Goal: Task Accomplishment & Management: Manage account settings

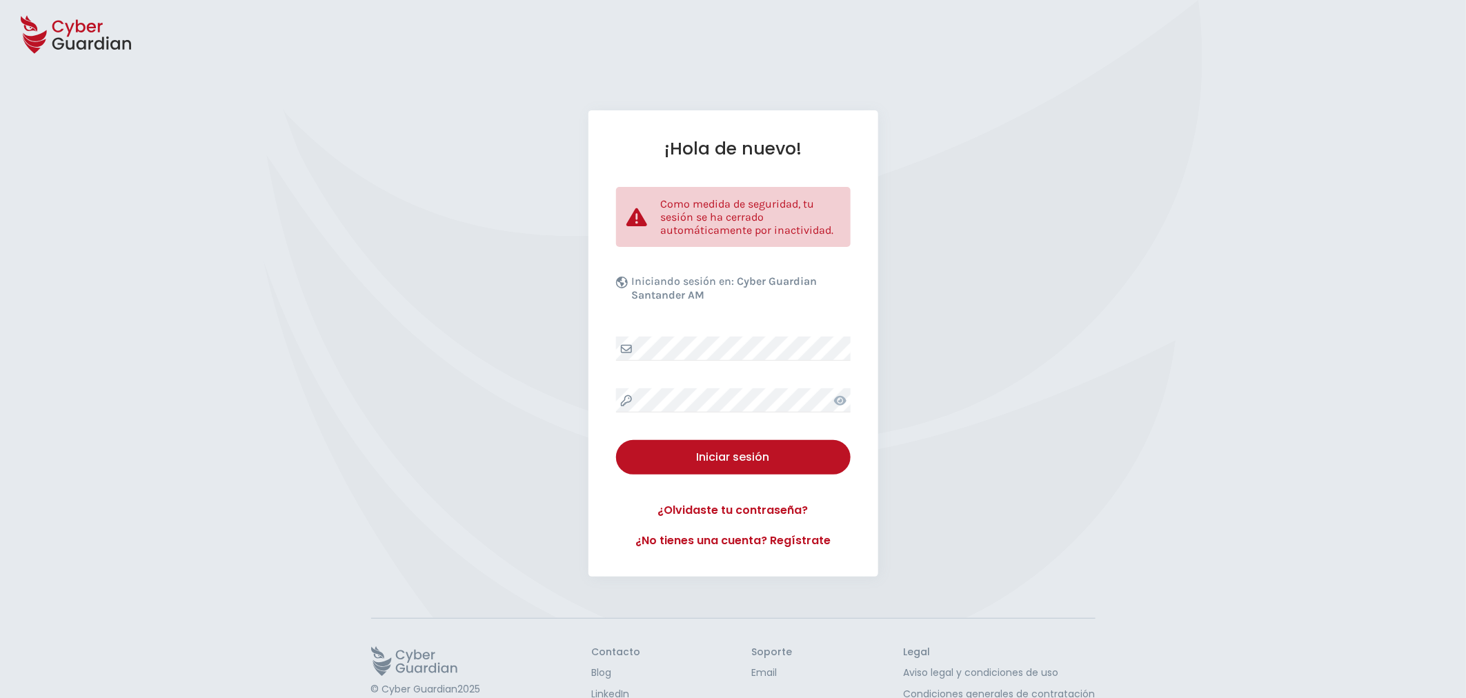
click at [847, 407] on div at bounding box center [840, 401] width 21 height 24
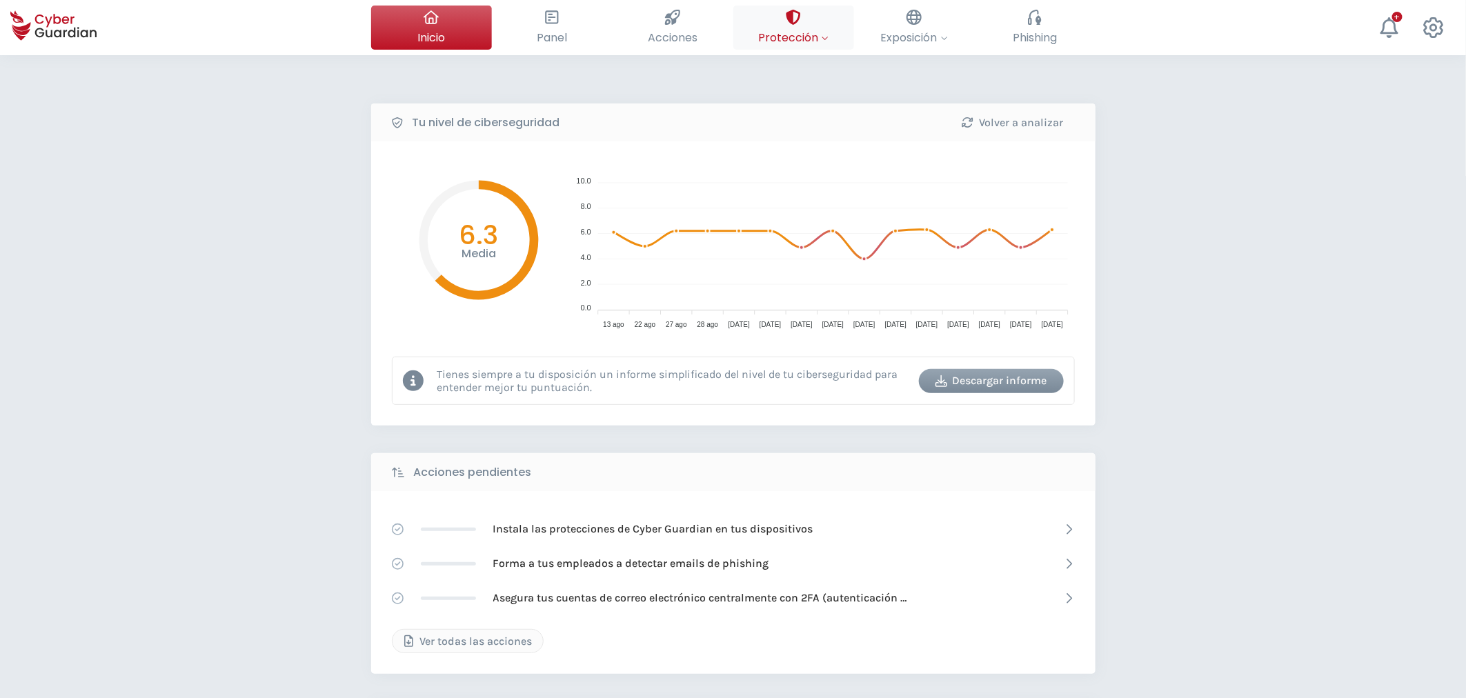
click at [812, 26] on button "Protección Controla tu seguridad interna Asignar protecciones Asigna las licenc…" at bounding box center [794, 28] width 121 height 44
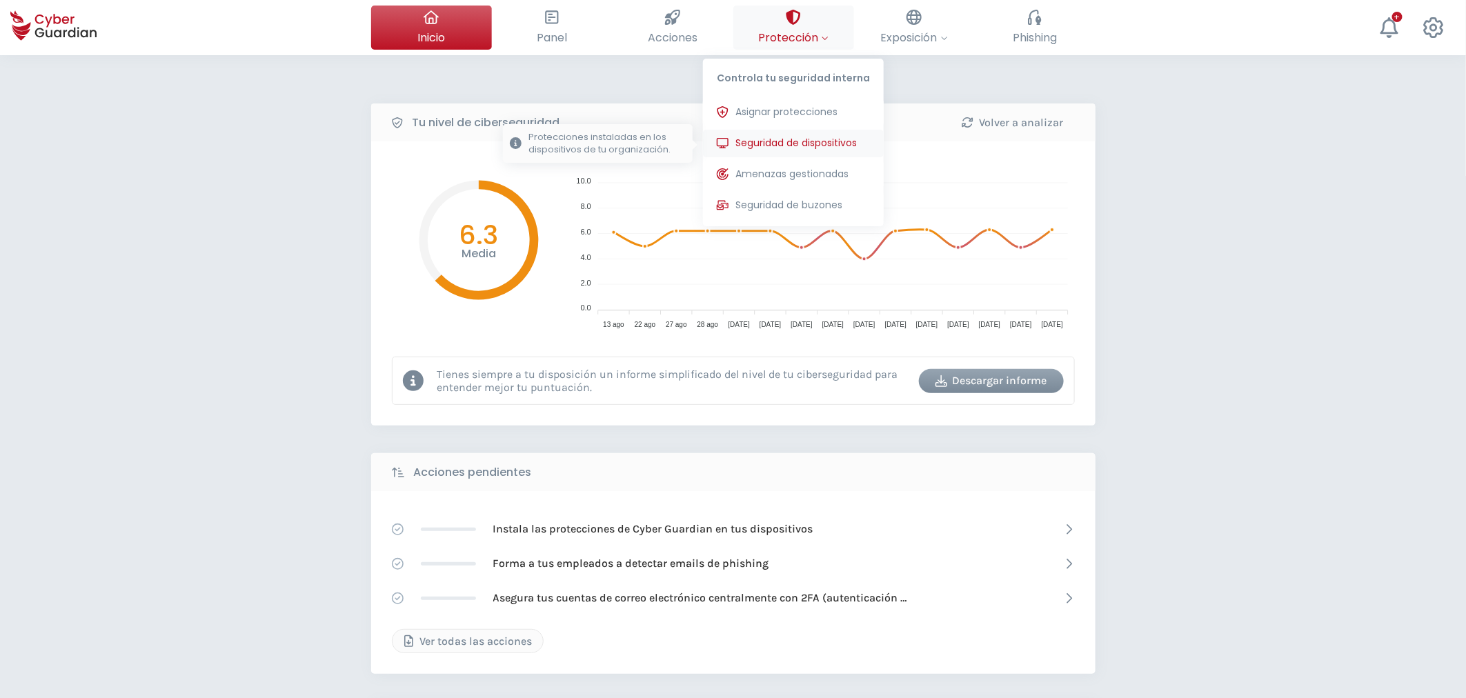
click at [801, 140] on span "Seguridad de dispositivos" at bounding box center [796, 143] width 121 height 14
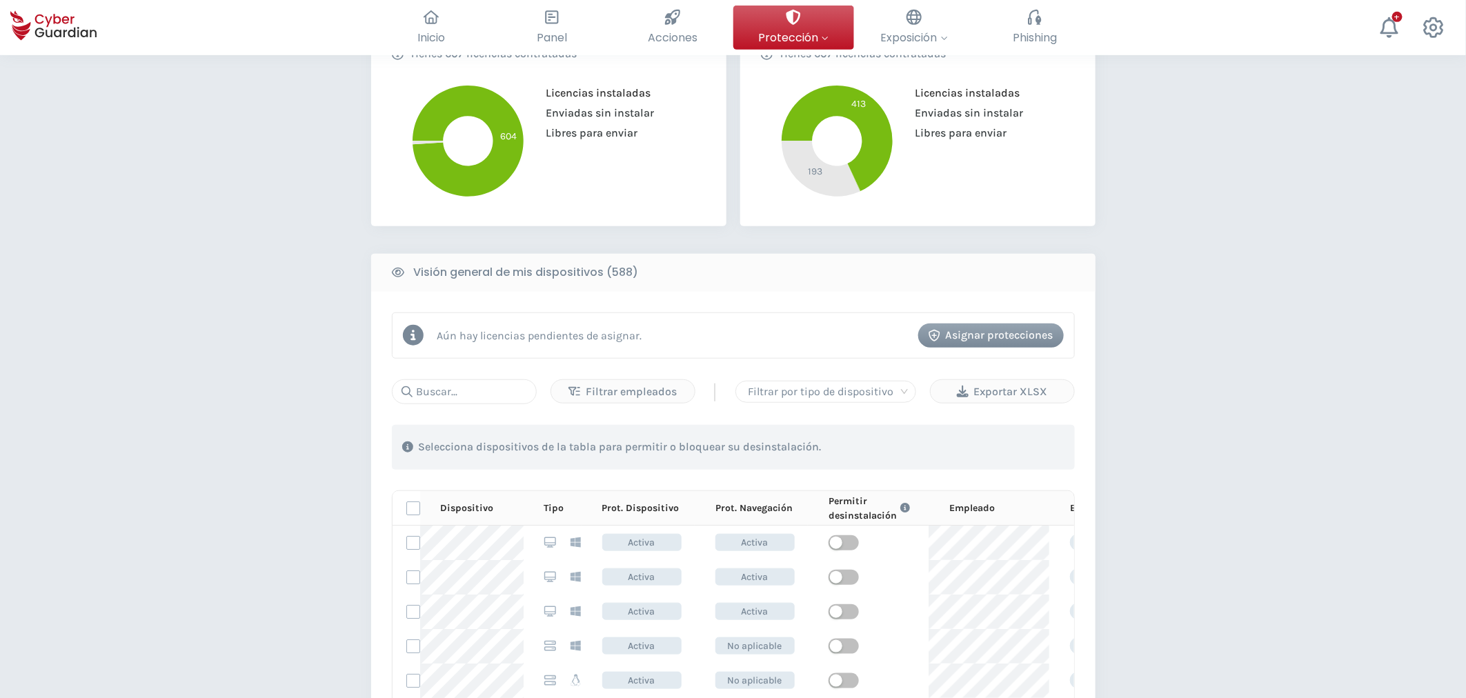
scroll to position [536, 0]
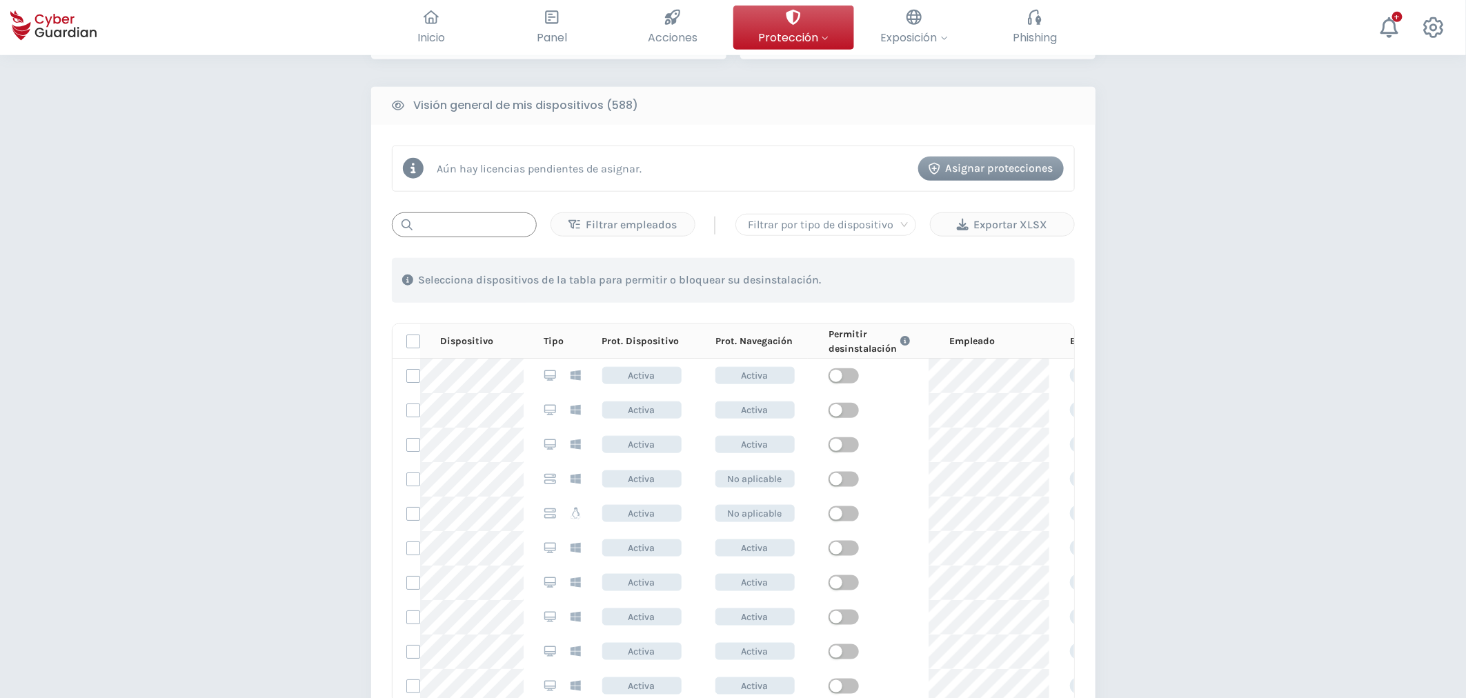
click at [470, 225] on input "text" at bounding box center [464, 225] width 145 height 25
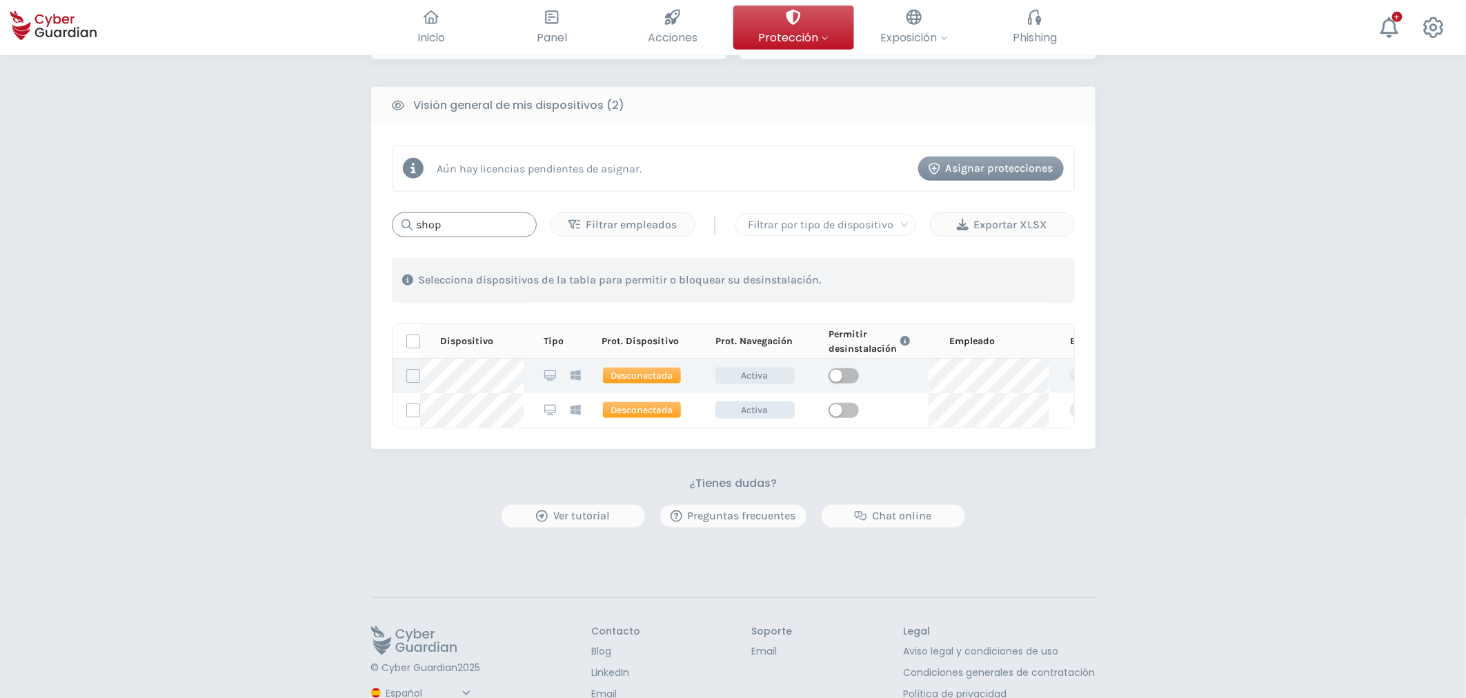
type input "shop"
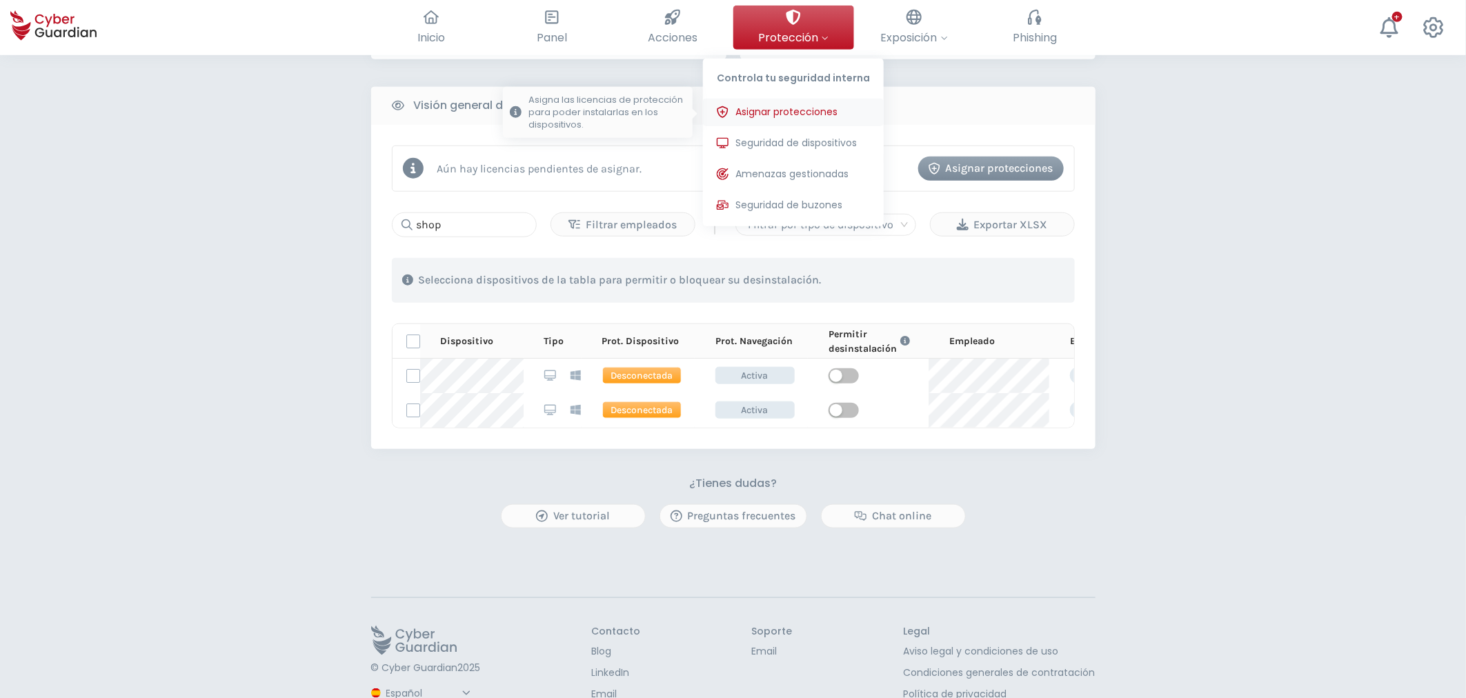
click at [785, 108] on span "Asignar protecciones" at bounding box center [787, 112] width 102 height 14
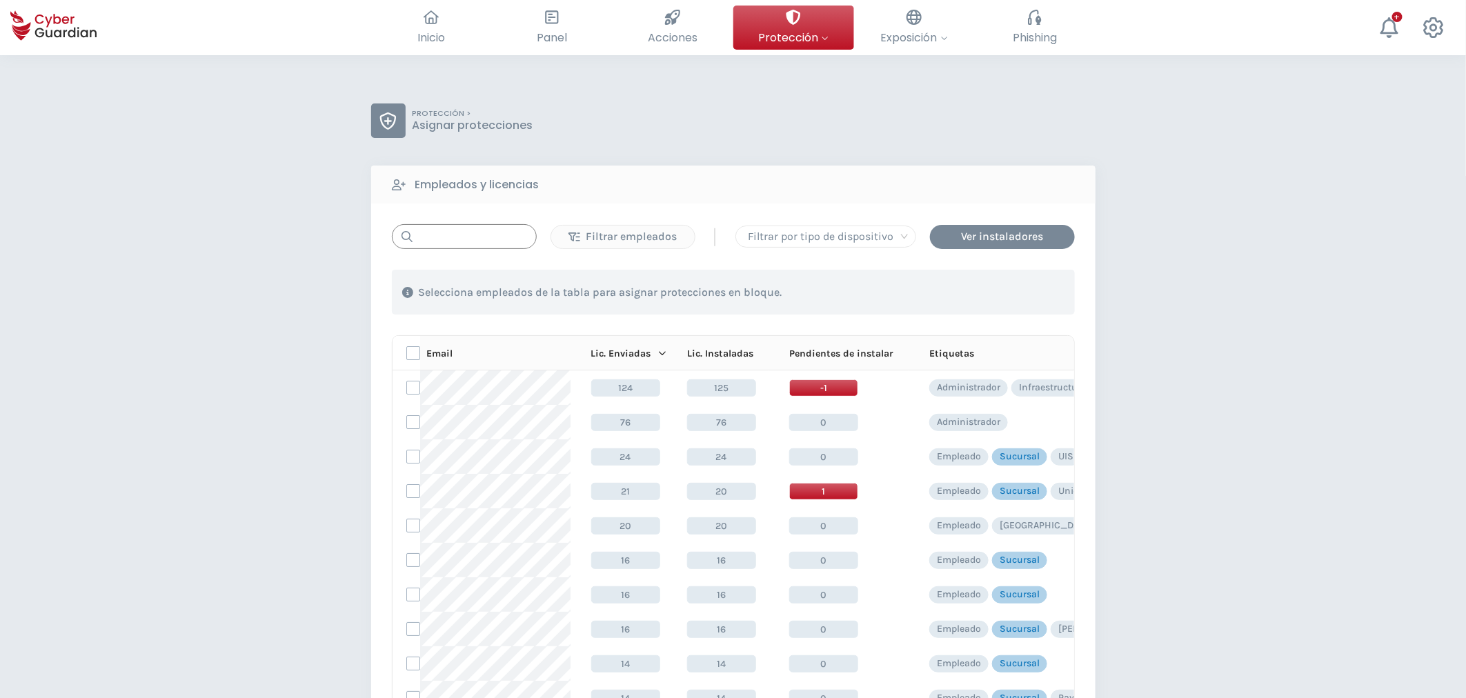
click at [469, 242] on input "text" at bounding box center [464, 236] width 145 height 25
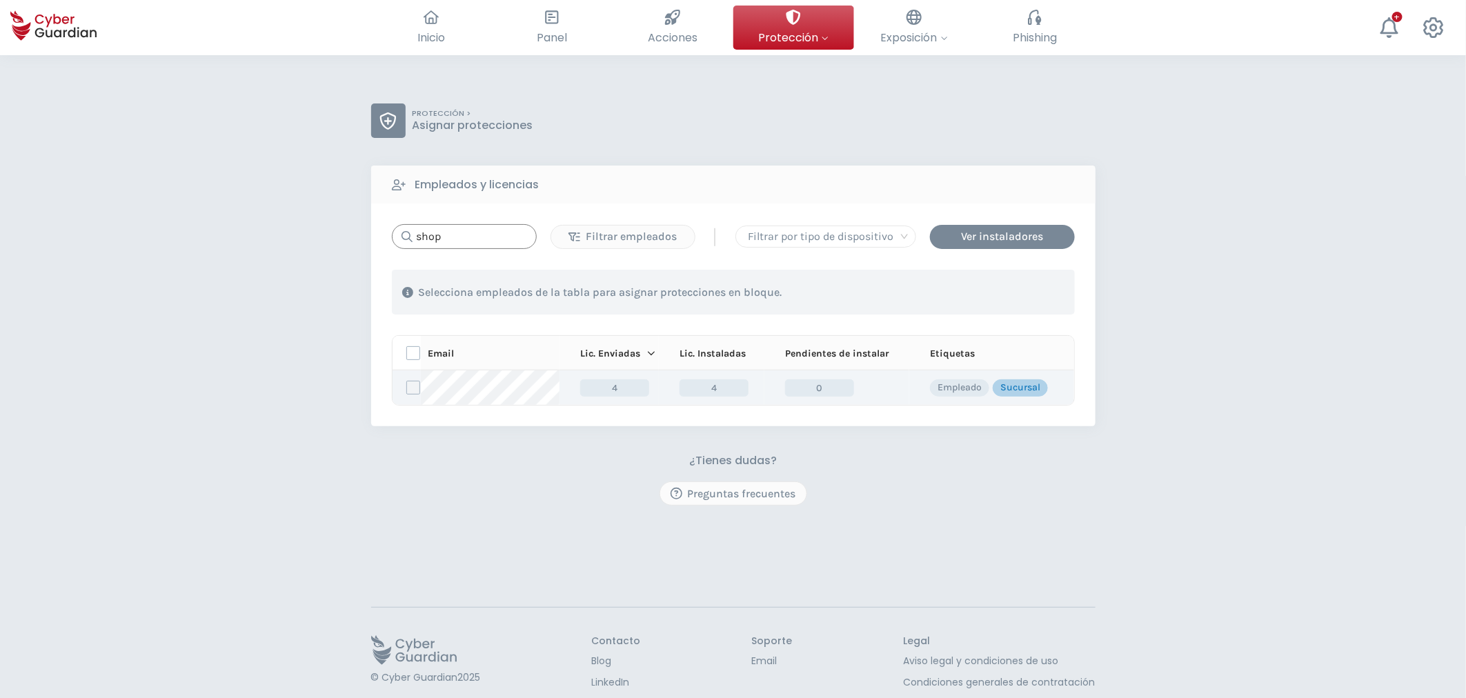
type input "shop"
click at [412, 392] on label at bounding box center [413, 388] width 14 height 14
click at [407, 392] on input "checkbox" at bounding box center [407, 388] width 0 height 12
click at [1003, 297] on div "Asignar protecciones" at bounding box center [991, 292] width 125 height 17
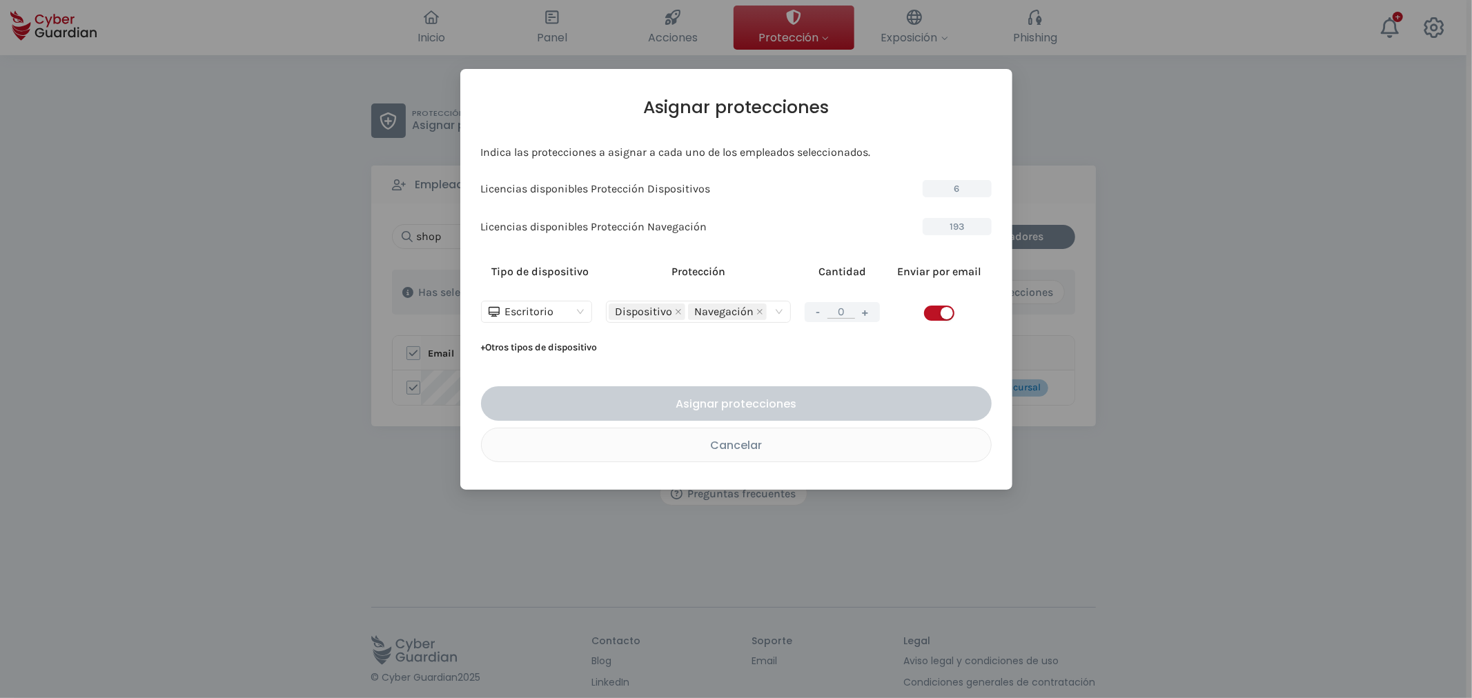
click at [946, 311] on div "button" at bounding box center [947, 313] width 12 height 12
click at [870, 309] on button "+" at bounding box center [865, 312] width 17 height 17
type input "1"
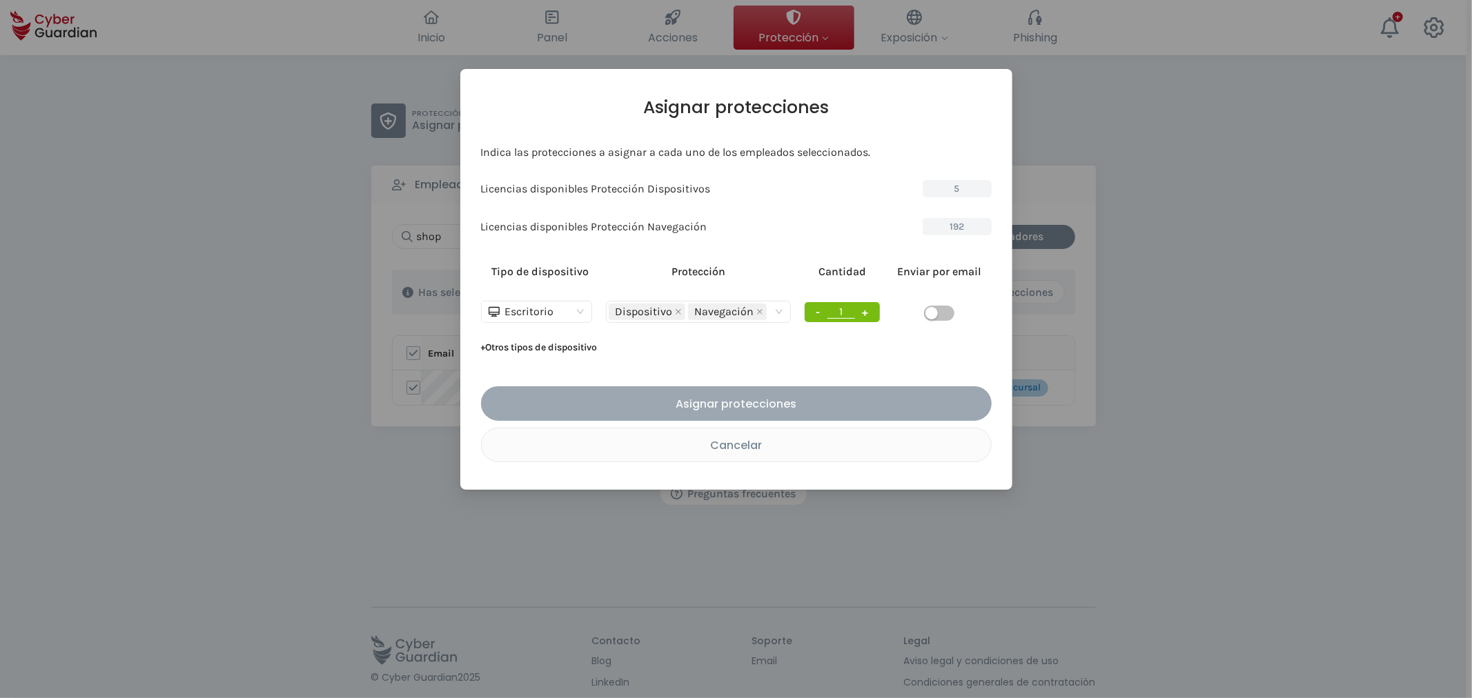
click at [794, 403] on div "Asignar protecciones" at bounding box center [736, 403] width 490 height 17
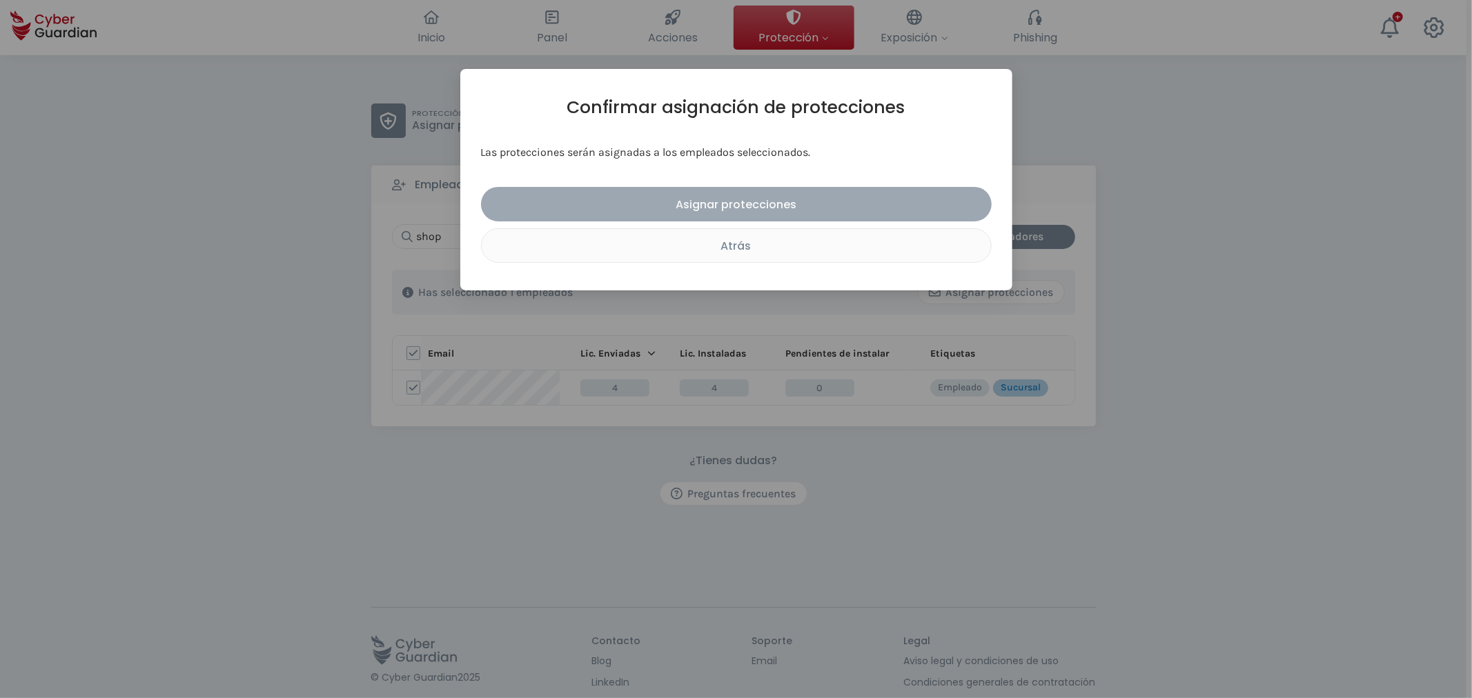
click at [743, 206] on div "Asignar protecciones" at bounding box center [736, 204] width 490 height 17
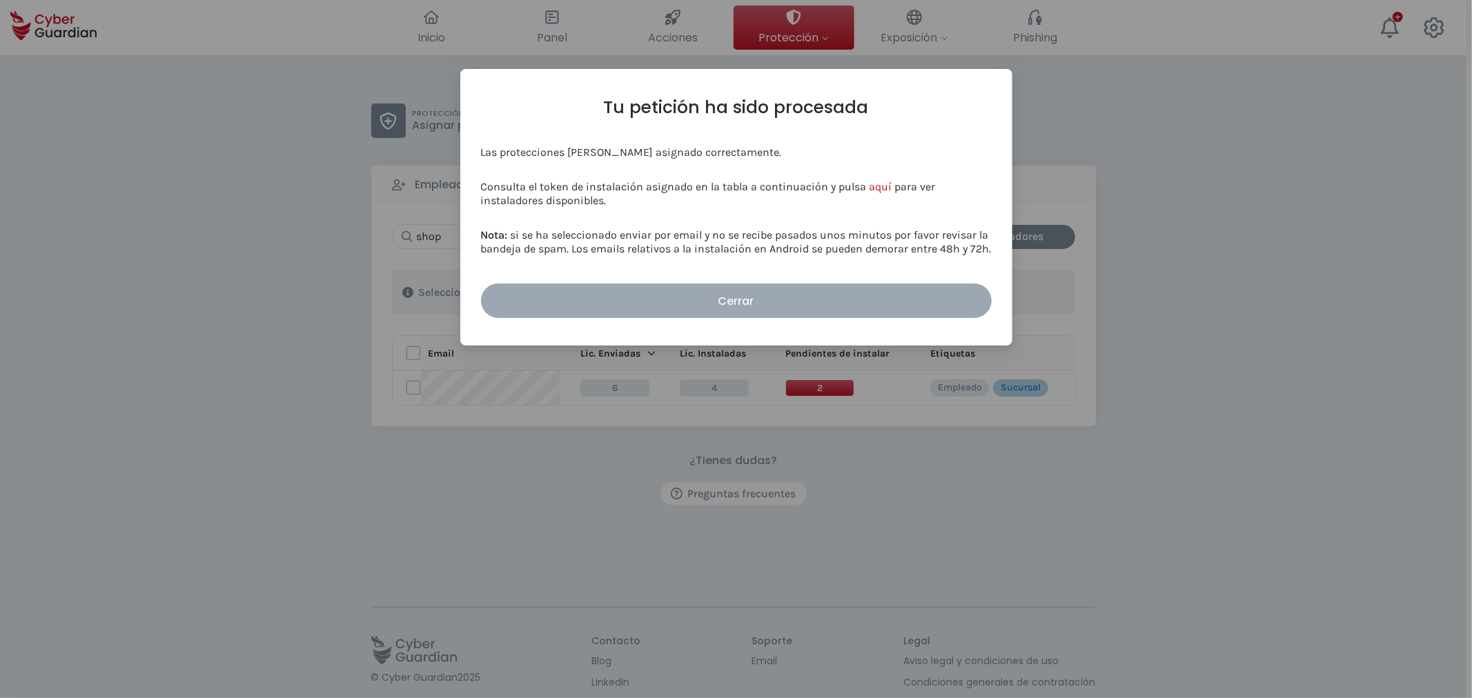
click at [785, 304] on div "Cerrar" at bounding box center [736, 301] width 490 height 17
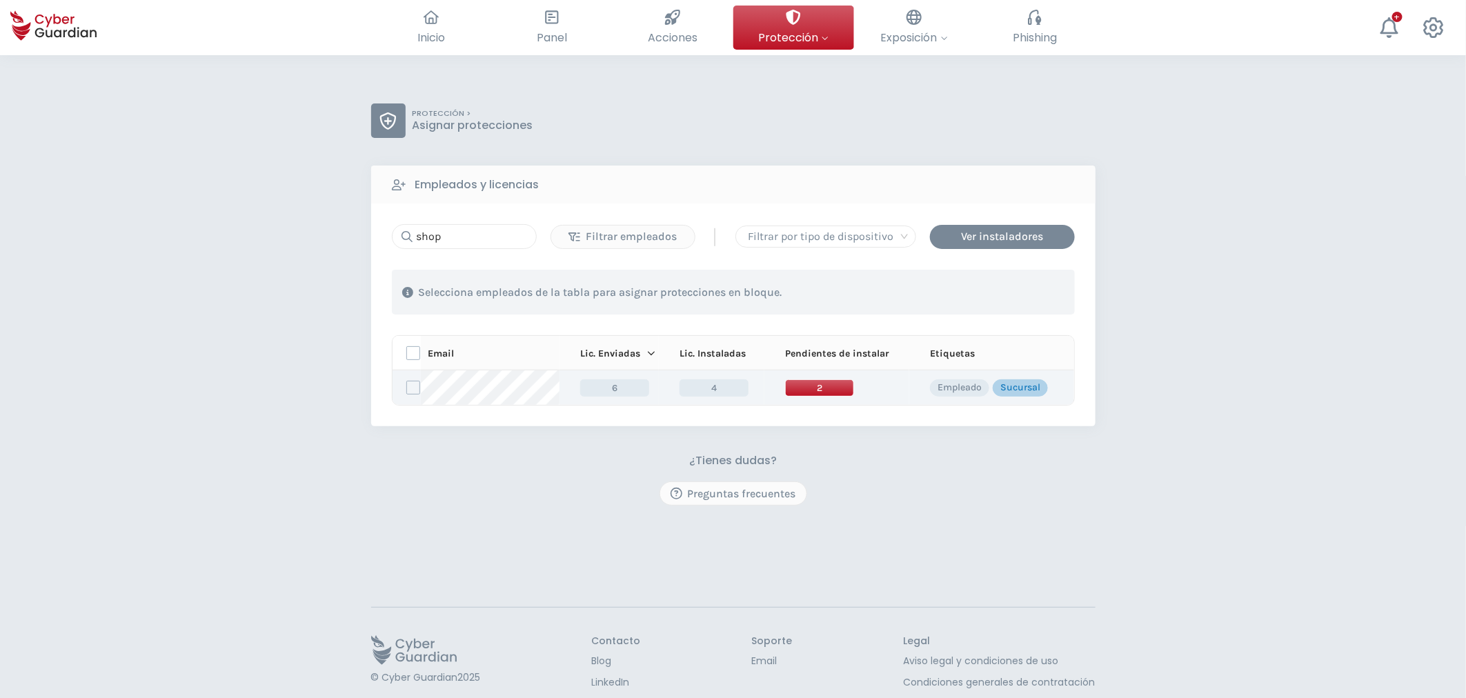
click at [827, 391] on span "2" at bounding box center [819, 388] width 69 height 17
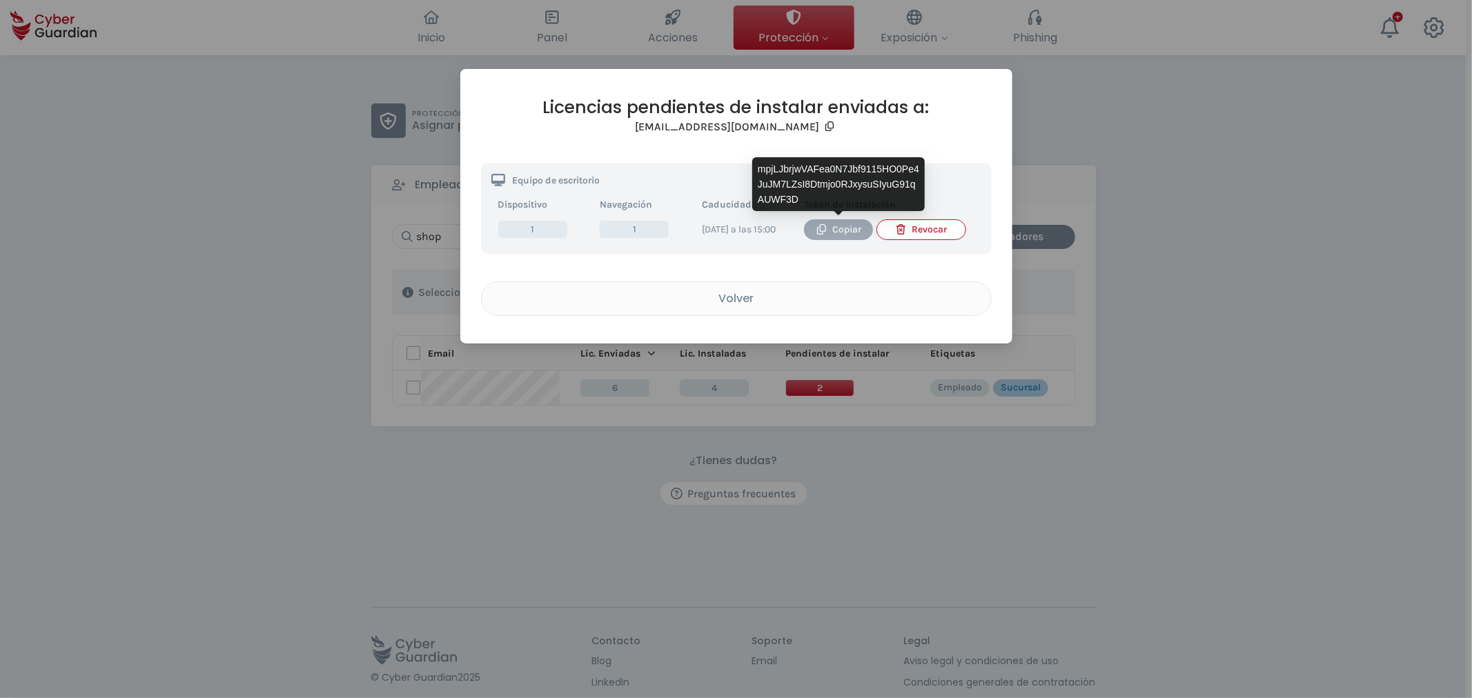
click at [845, 235] on div "Copiar" at bounding box center [838, 229] width 48 height 15
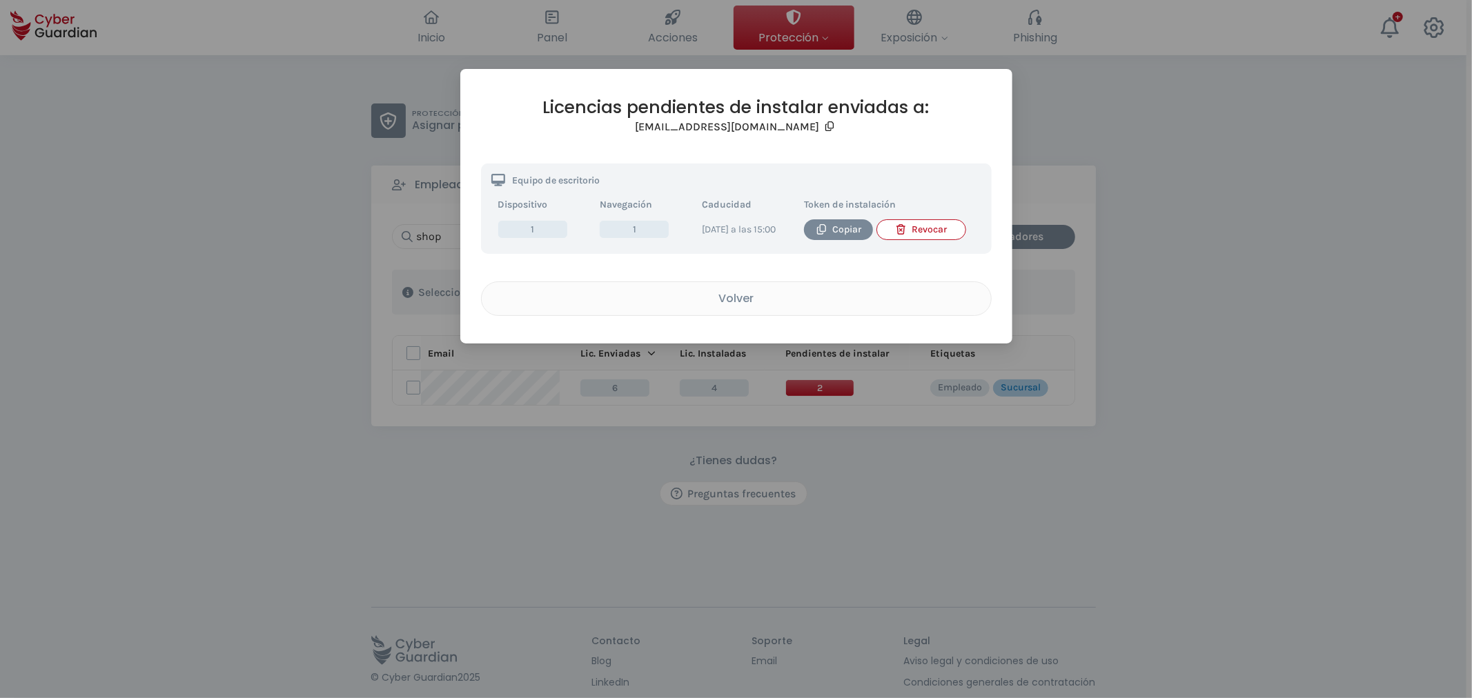
click at [752, 307] on div "Volver" at bounding box center [736, 298] width 489 height 17
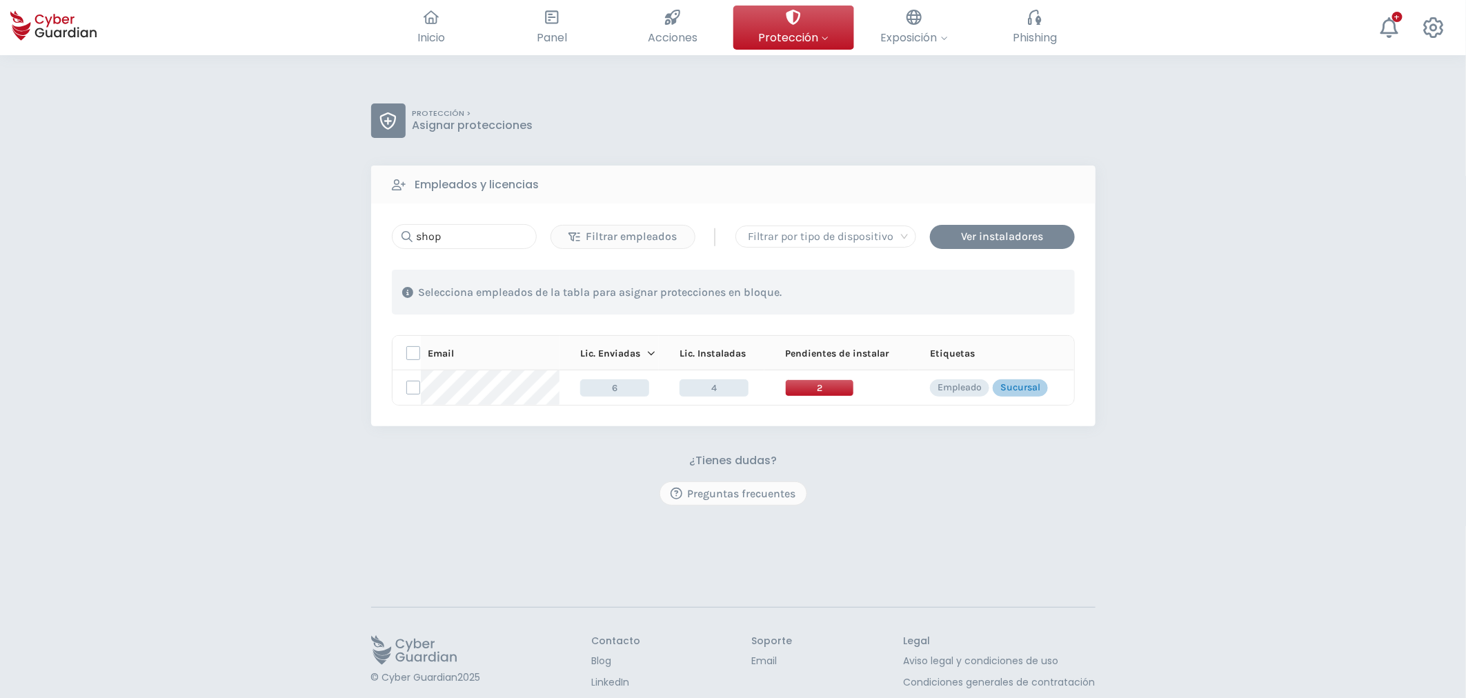
click at [1212, 346] on div "PROTECCIÓN > Asignar protecciones Empleados y licencias shop Filtrar empleados …" at bounding box center [733, 404] width 1466 height 698
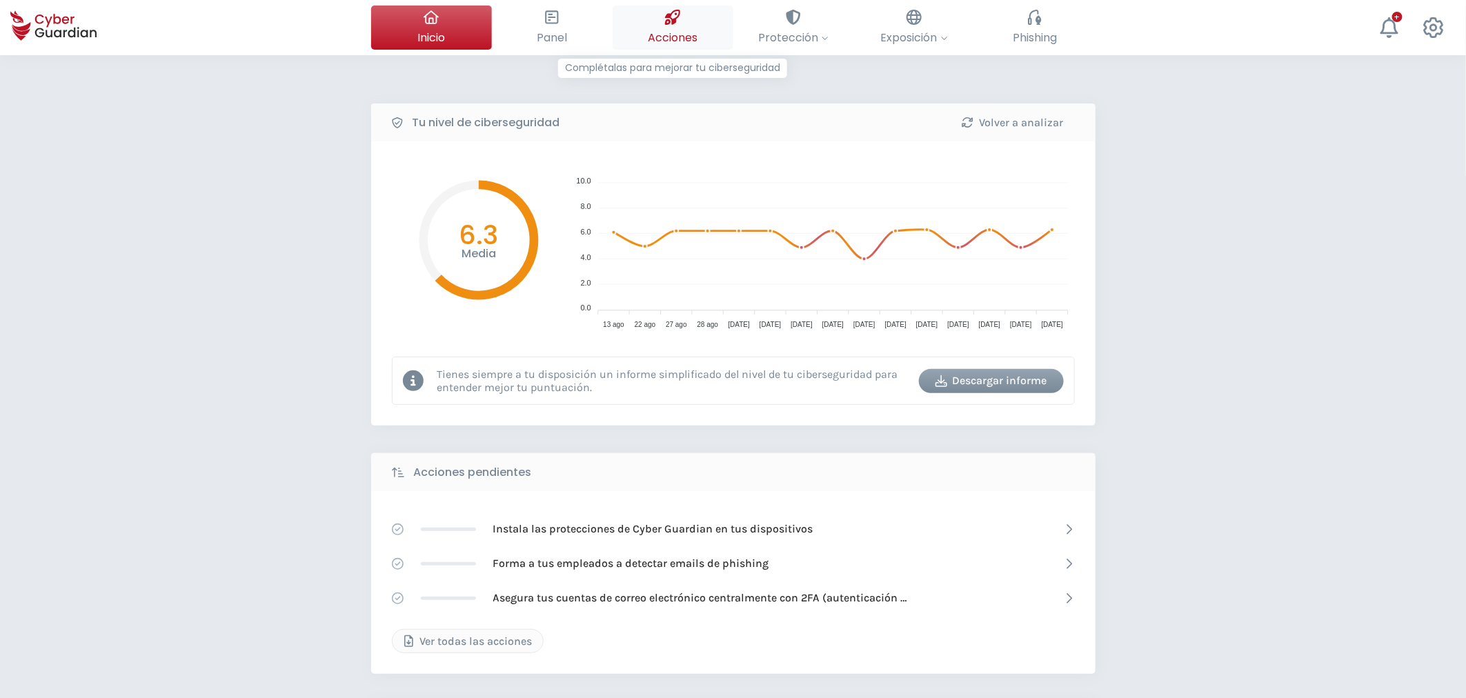
click at [680, 28] on div at bounding box center [672, 17] width 15 height 23
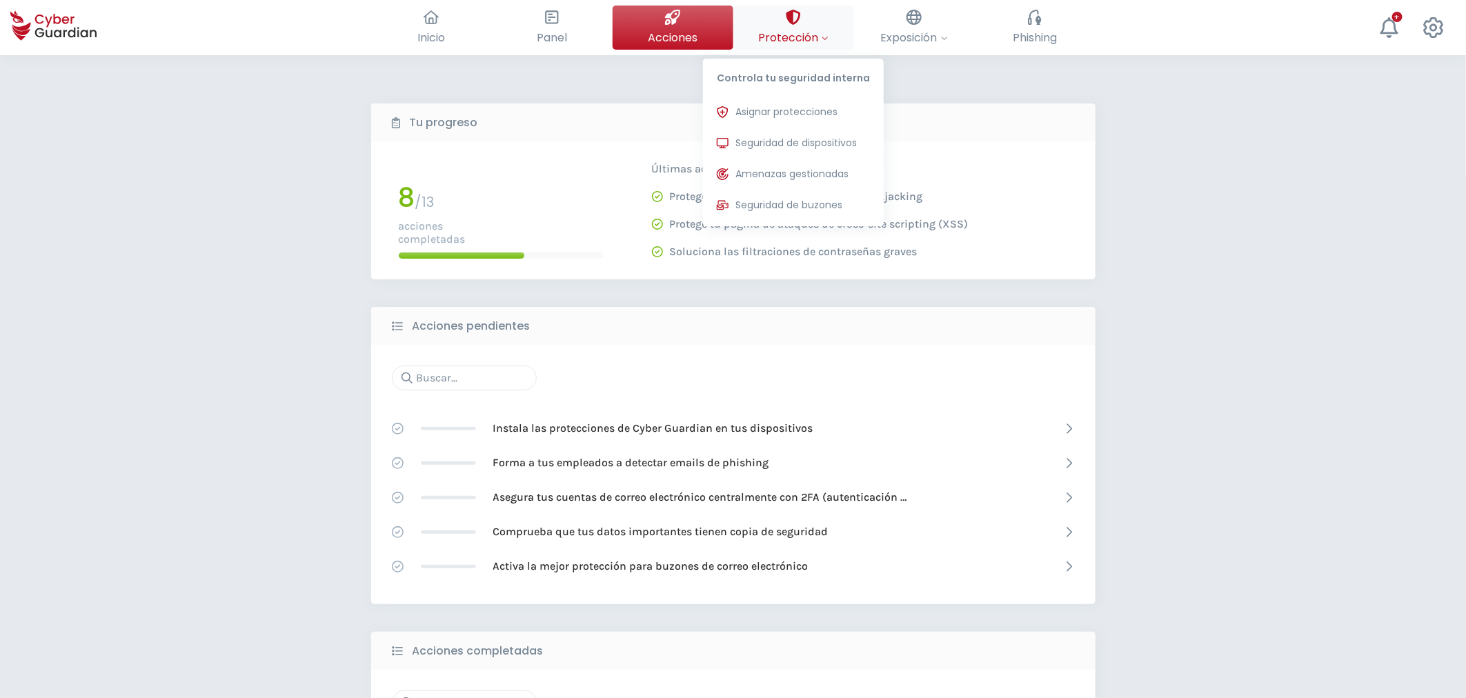
click at [784, 26] on button "Protección Controla tu seguridad interna Asignar protecciones Asigna las licenc…" at bounding box center [794, 28] width 121 height 44
click at [760, 141] on span "Seguridad de dispositivos" at bounding box center [796, 143] width 121 height 14
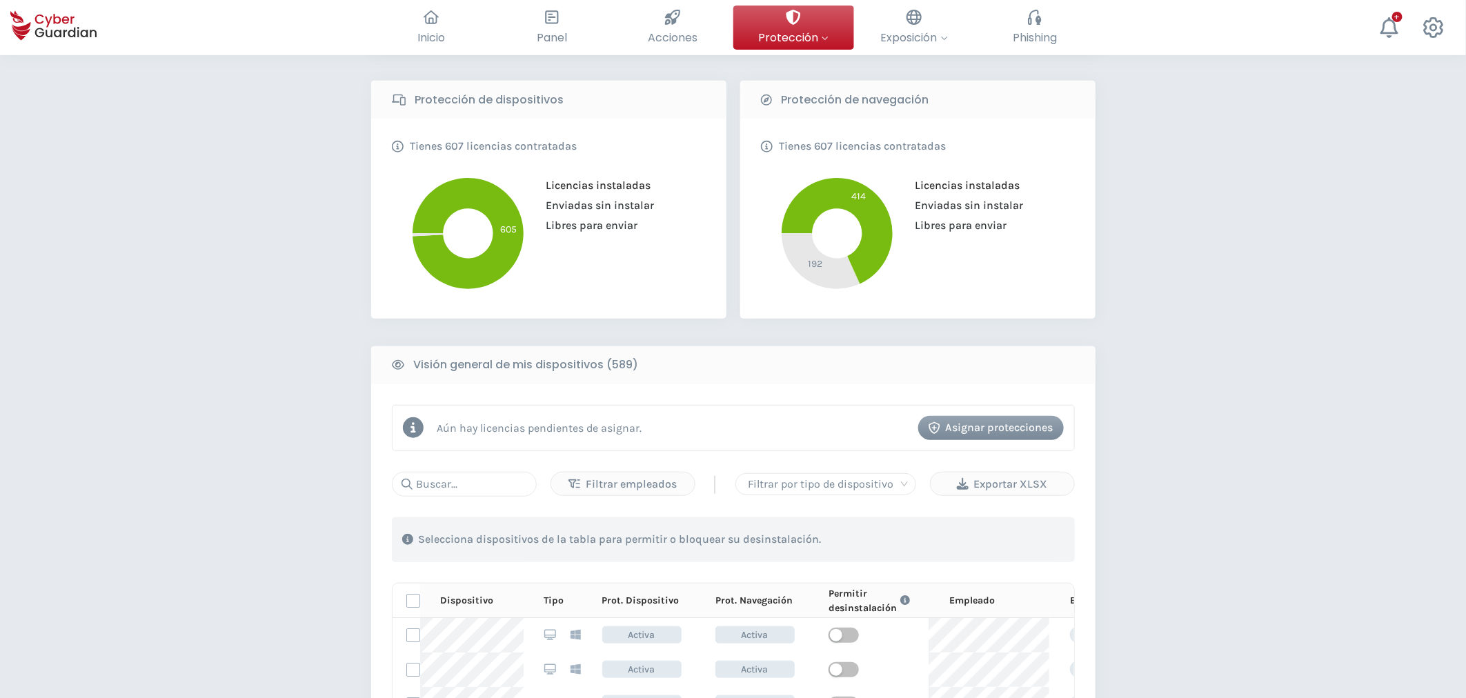
scroll to position [230, 0]
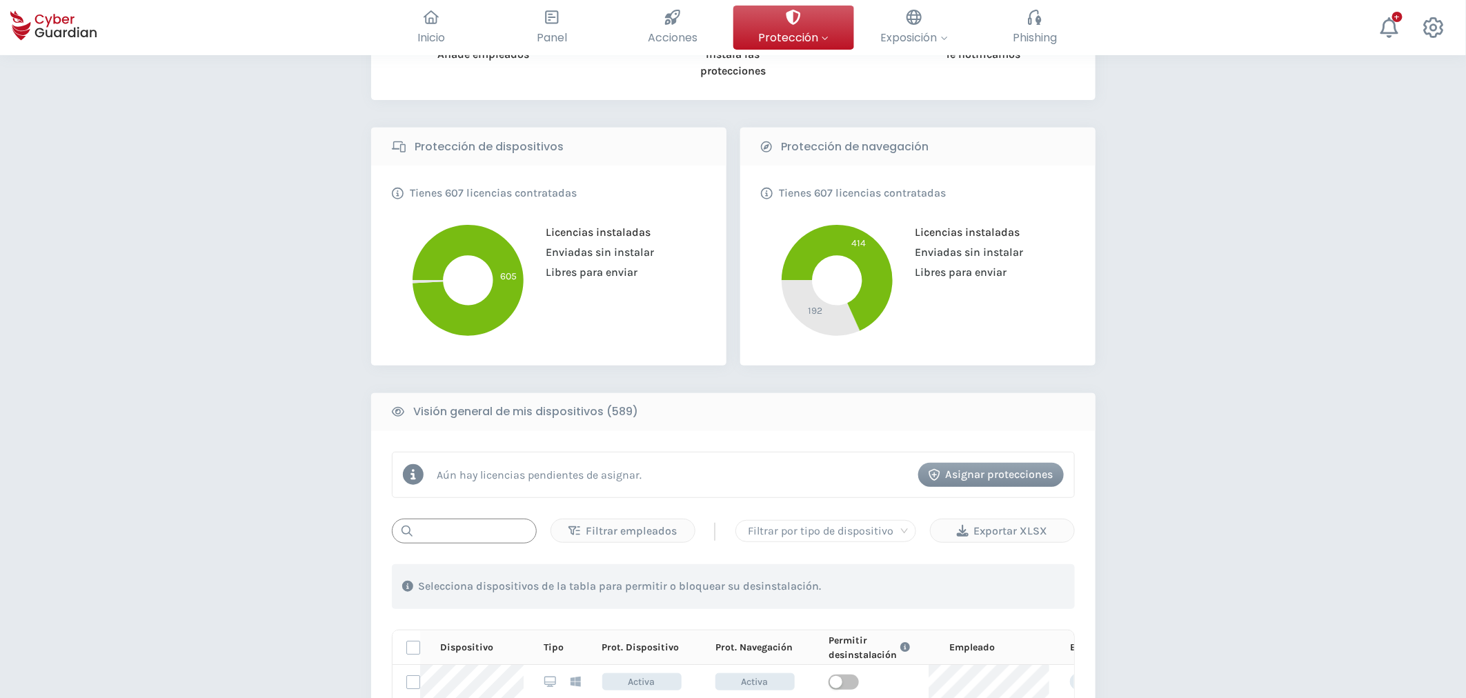
click at [462, 522] on input "text" at bounding box center [464, 531] width 145 height 25
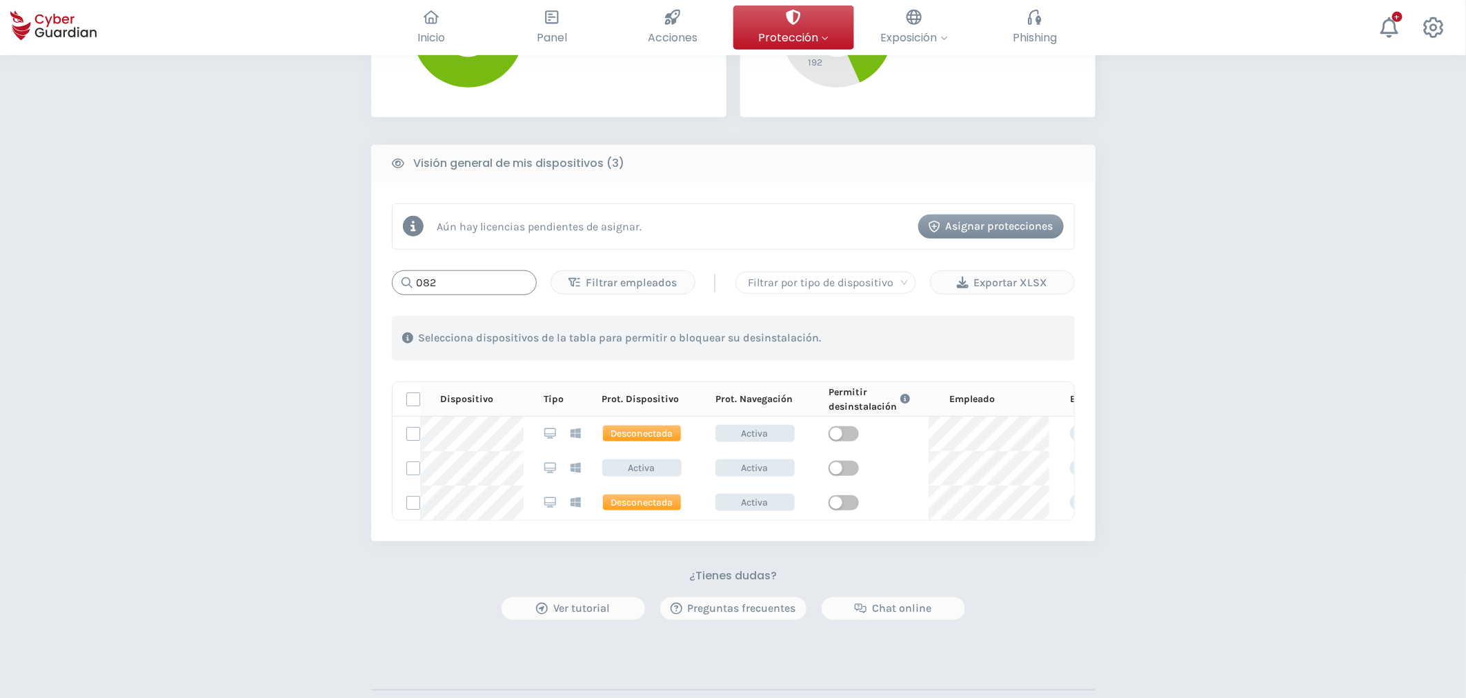
scroll to position [477, 0]
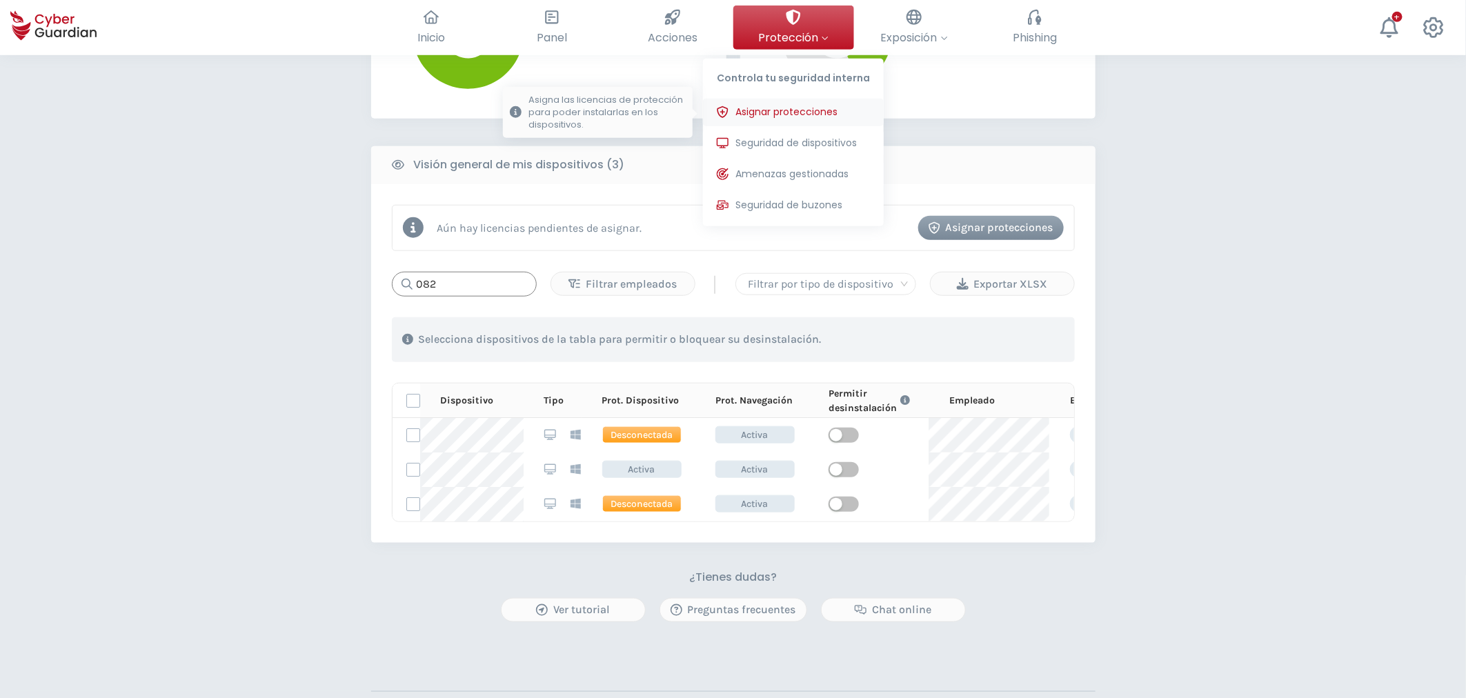
type input "082"
click at [743, 114] on span "Asignar protecciones" at bounding box center [787, 112] width 102 height 14
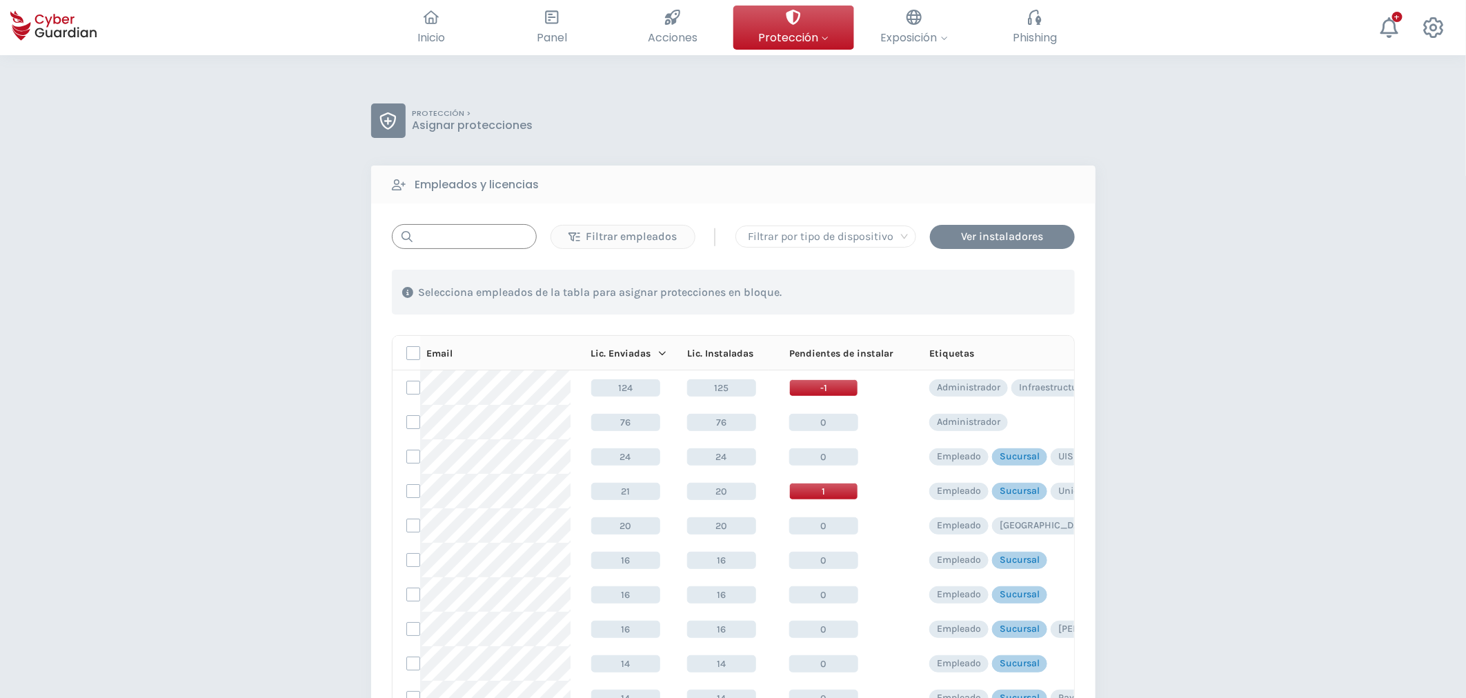
click at [486, 245] on input "text" at bounding box center [464, 236] width 145 height 25
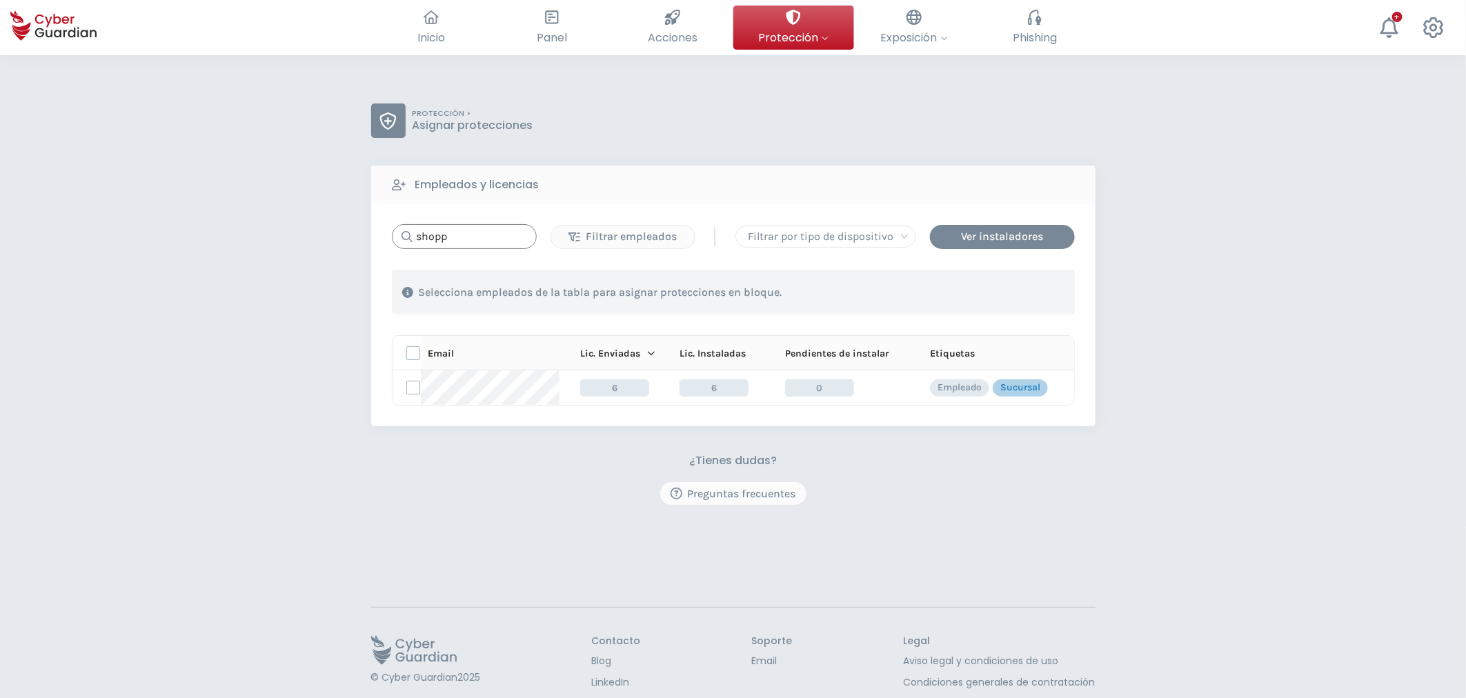
type input "shopp"
click at [1190, 384] on div "PROTECCIÓN > Asignar protecciones Empleados y licencias shopp Filtrar empleados…" at bounding box center [733, 404] width 1466 height 698
click at [1392, 26] on icon at bounding box center [1389, 27] width 21 height 21
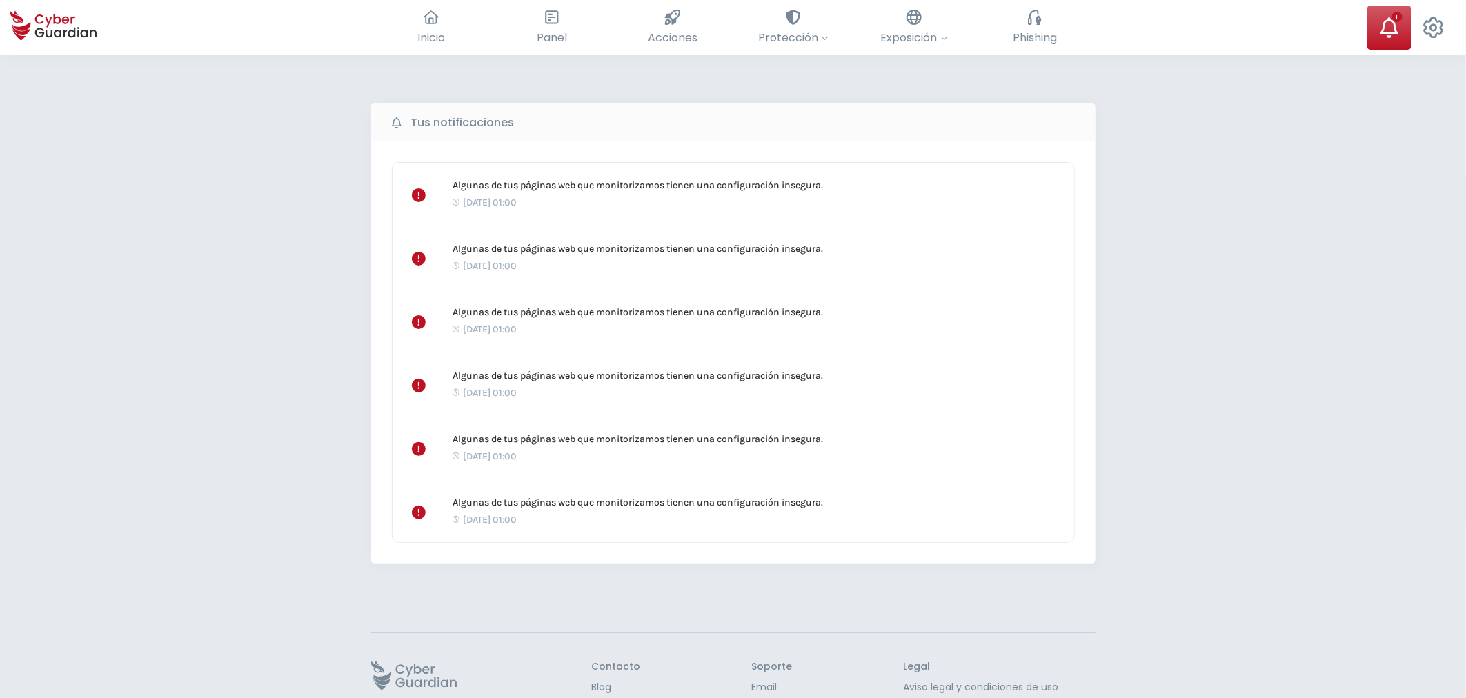
click at [1167, 196] on div "Tus notificaciones Algunas de tus páginas web que monitorizamos tienen una conf…" at bounding box center [733, 417] width 1466 height 725
